Goal: Information Seeking & Learning: Learn about a topic

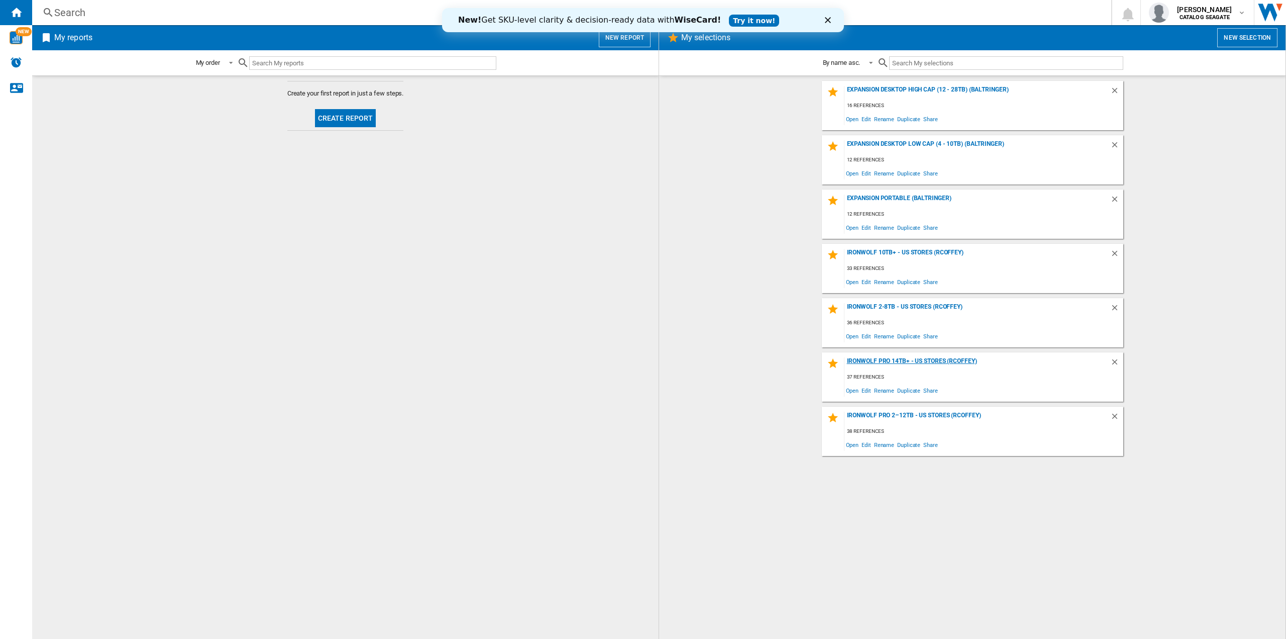
click at [884, 363] on div "IronWolf Pro 14TB+ - US Stores (rcoffey)" at bounding box center [978, 364] width 266 height 14
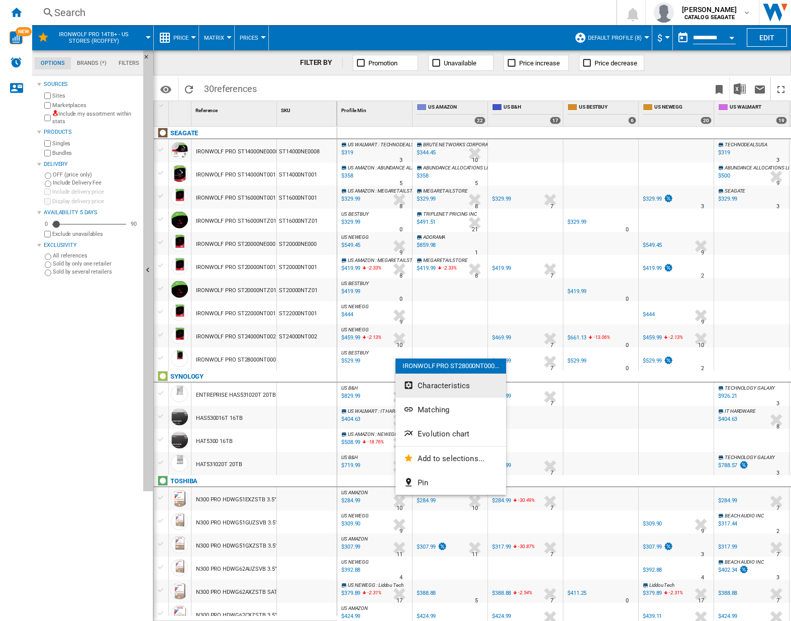
click at [415, 379] on button "Characteristics" at bounding box center [450, 385] width 111 height 24
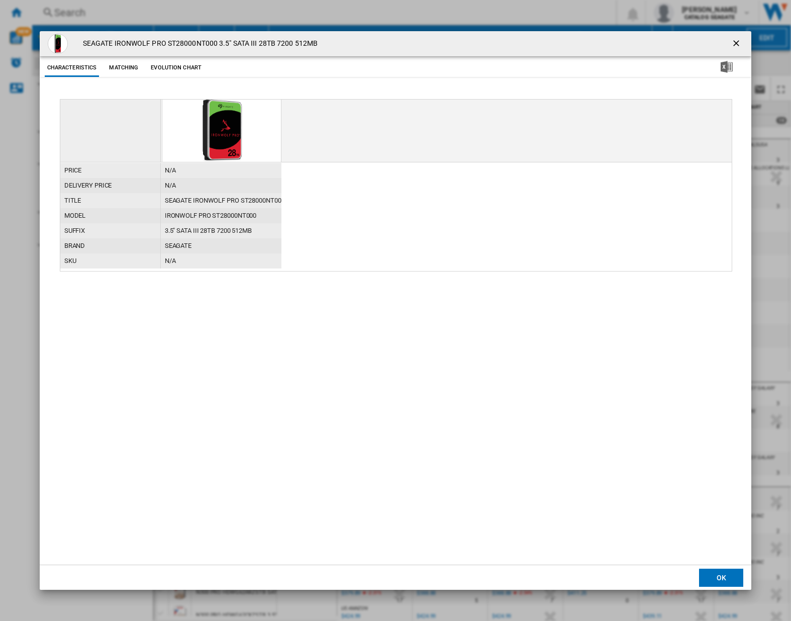
click at [184, 71] on button "Evolution chart" at bounding box center [176, 68] width 56 height 18
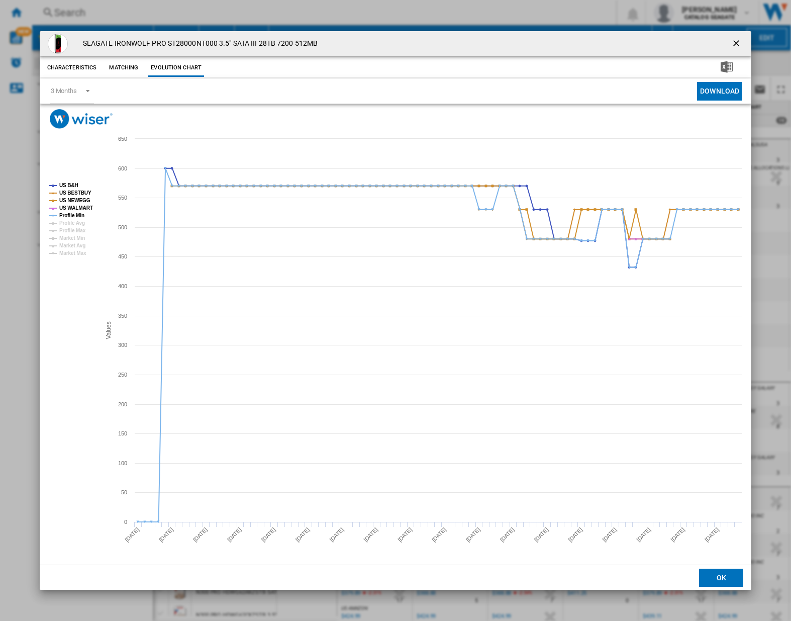
click at [735, 44] on ng-md-icon "getI18NText('BUTTONS.CLOSE_DIALOG')" at bounding box center [737, 44] width 12 height 12
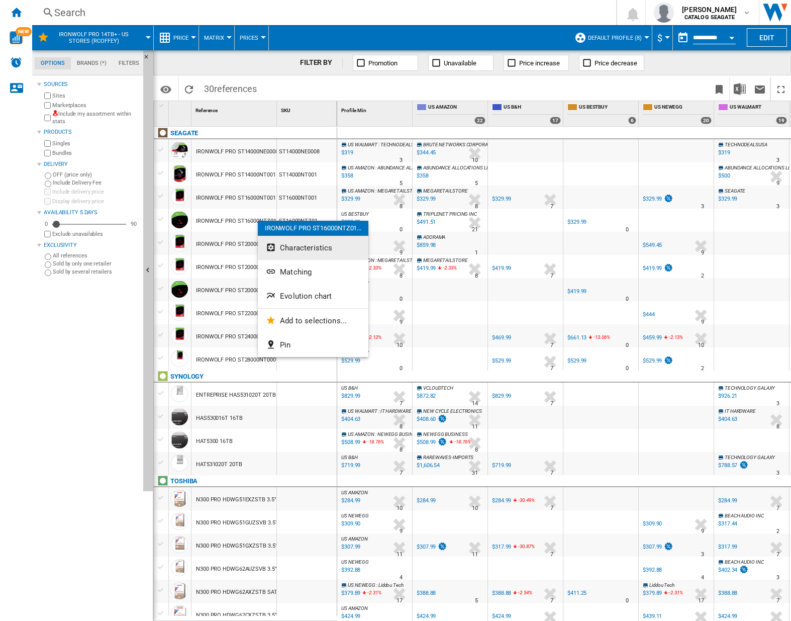
click at [276, 244] on ng-md-icon "Characteristics" at bounding box center [272, 248] width 12 height 12
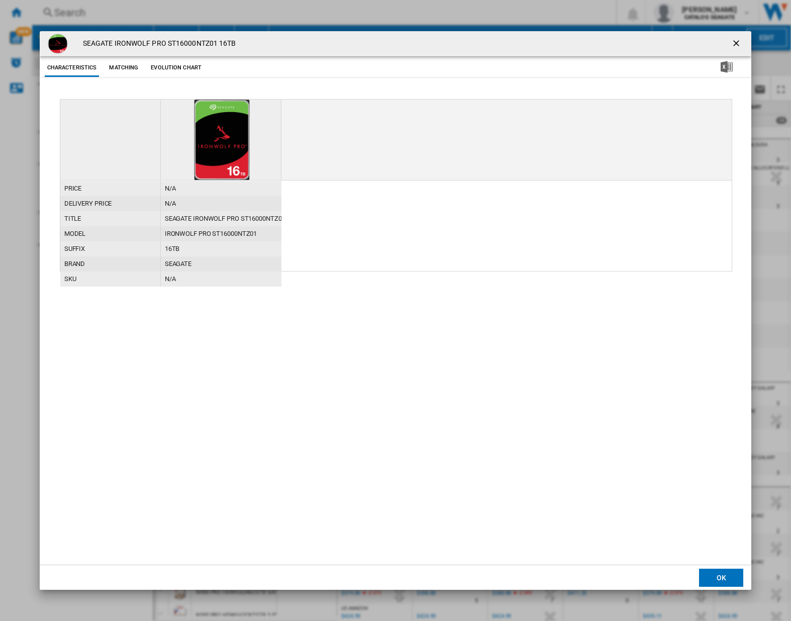
click at [169, 66] on button "Evolution chart" at bounding box center [176, 68] width 56 height 18
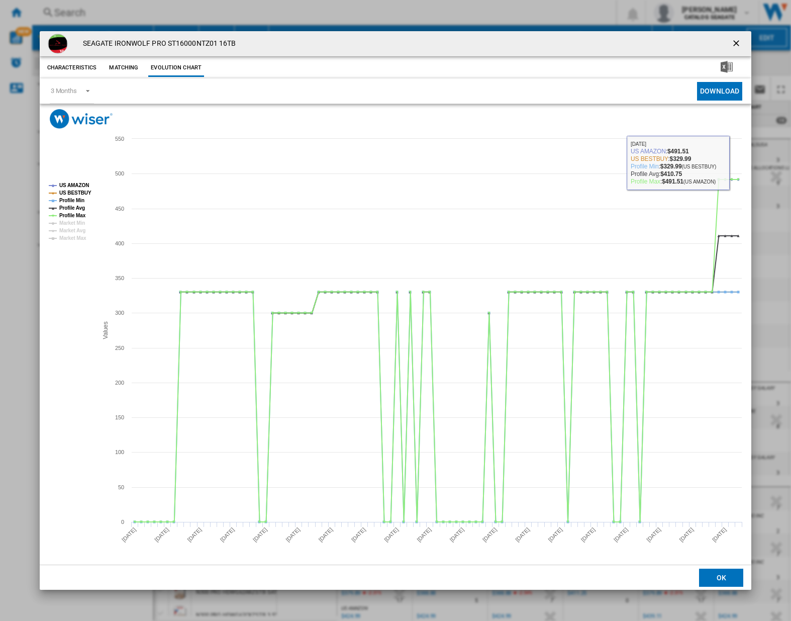
click at [735, 47] on ng-md-icon "getI18NText('BUTTONS.CLOSE_DIALOG')" at bounding box center [737, 44] width 12 height 12
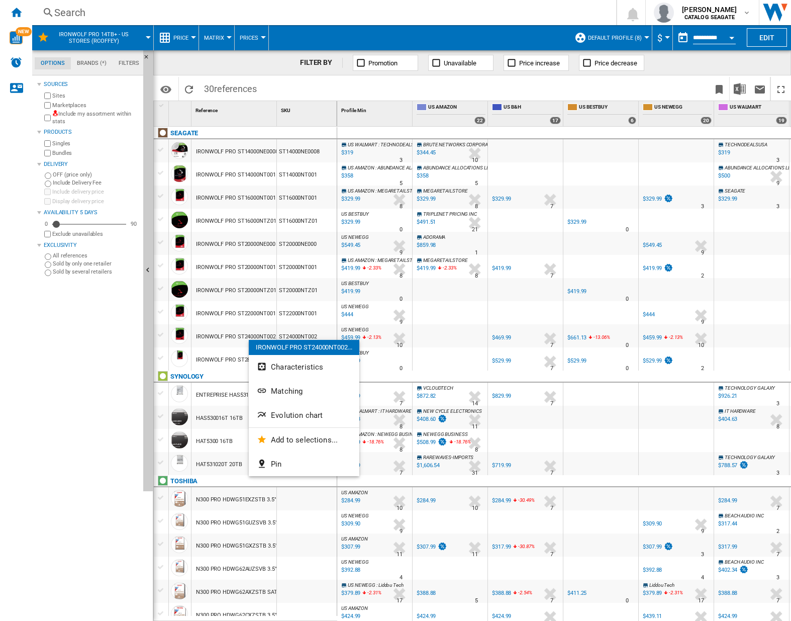
click at [247, 335] on div at bounding box center [395, 310] width 791 height 621
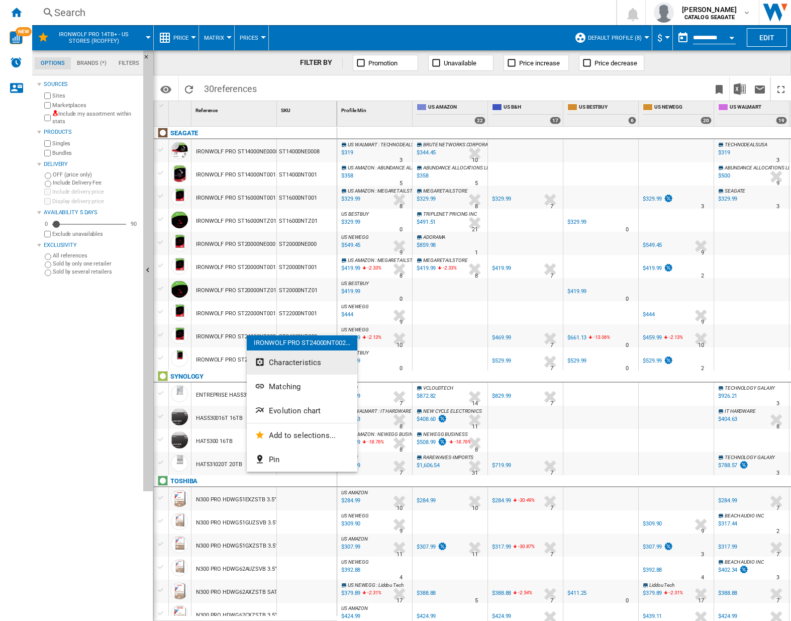
click at [300, 360] on span "Characteristics" at bounding box center [295, 362] width 52 height 9
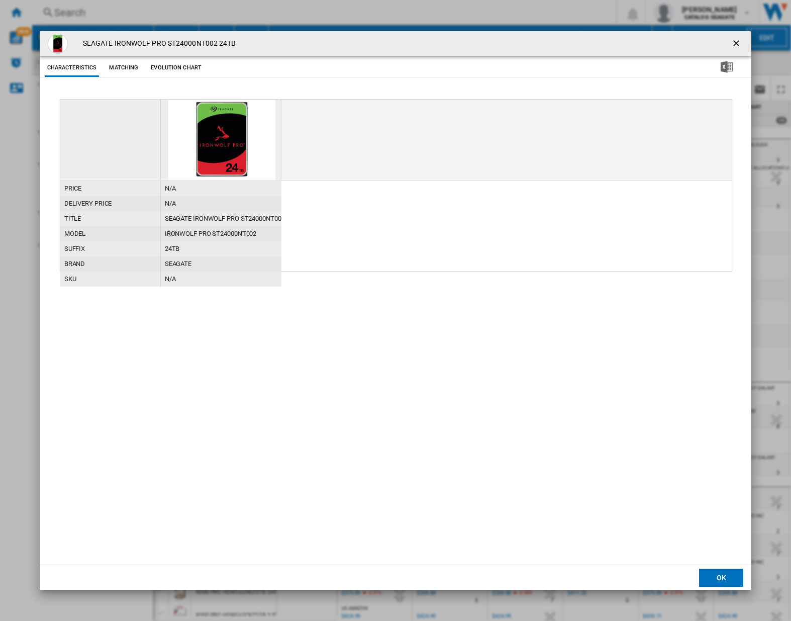
click at [190, 71] on button "Evolution chart" at bounding box center [176, 68] width 56 height 18
